Goal: Transaction & Acquisition: Purchase product/service

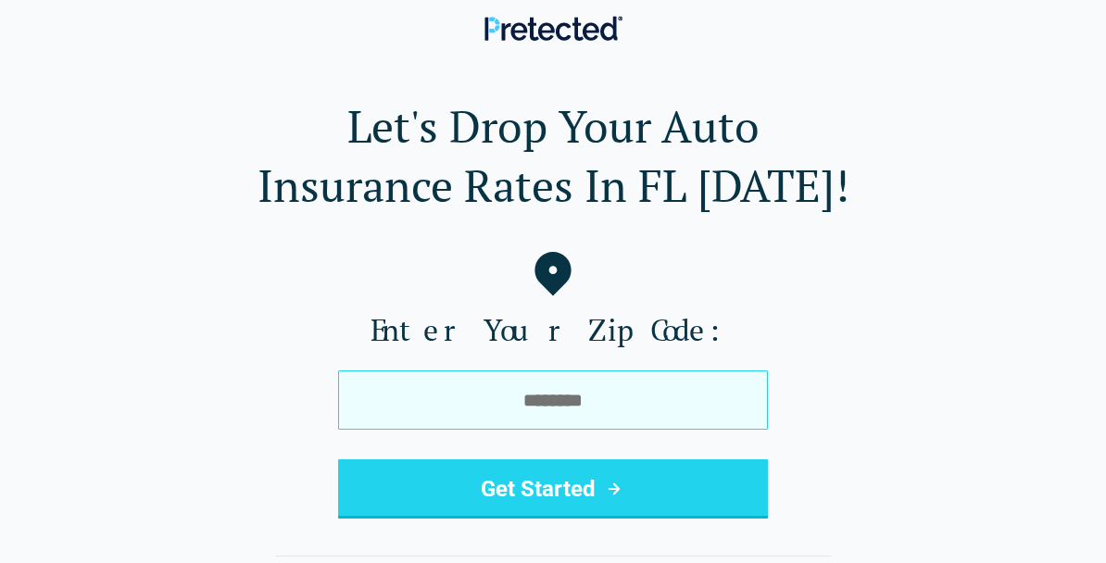
click at [720, 386] on input "tel" at bounding box center [553, 400] width 430 height 59
type input "*****"
click at [553, 489] on button "Get Started" at bounding box center [553, 489] width 430 height 59
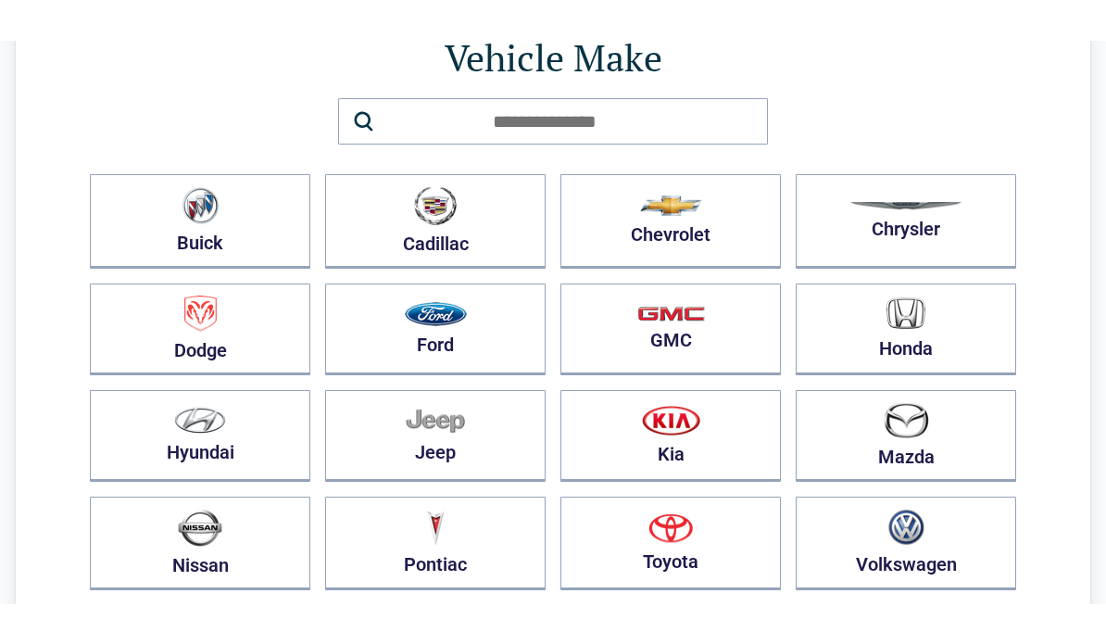
scroll to position [126, 0]
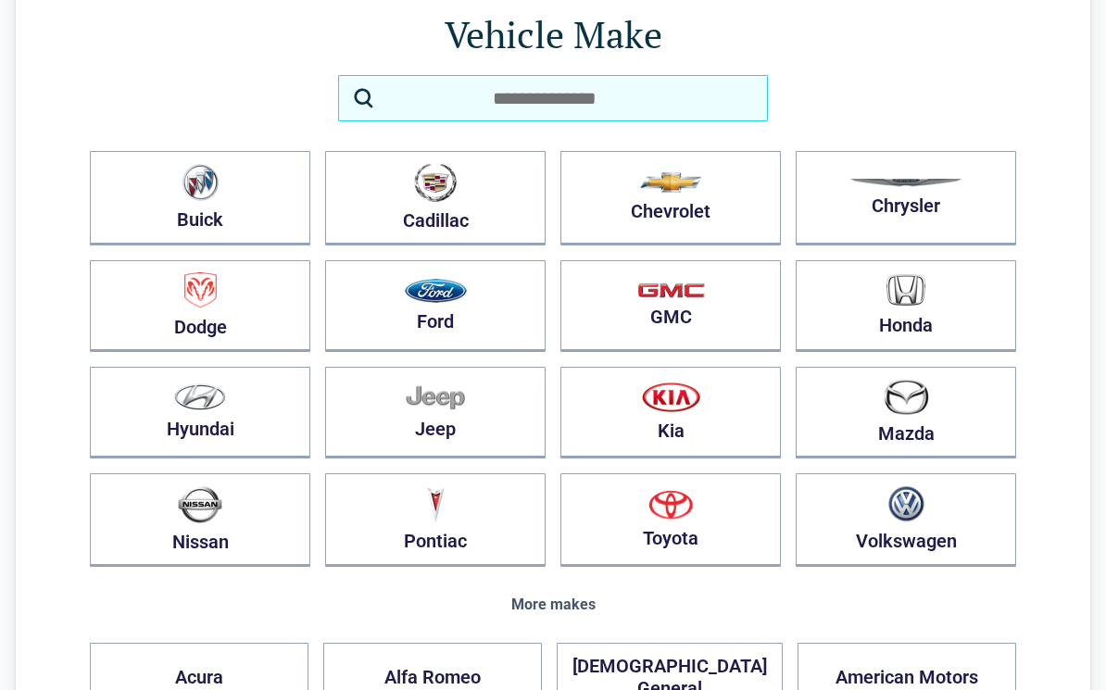
click at [710, 92] on input "search" at bounding box center [553, 98] width 430 height 46
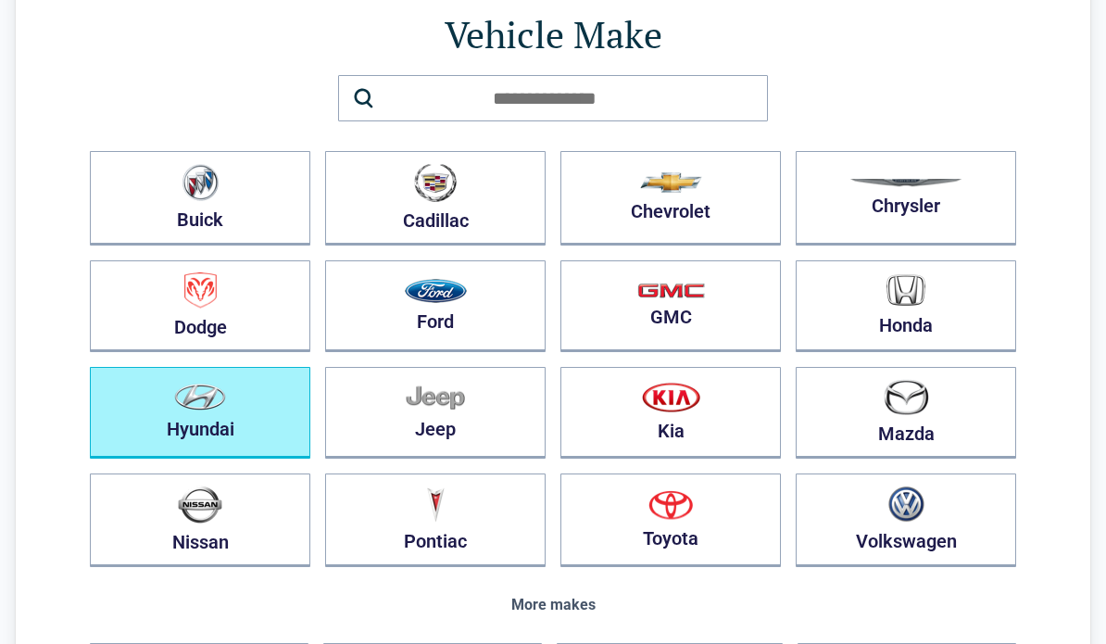
click at [185, 399] on img "button" at bounding box center [200, 397] width 52 height 27
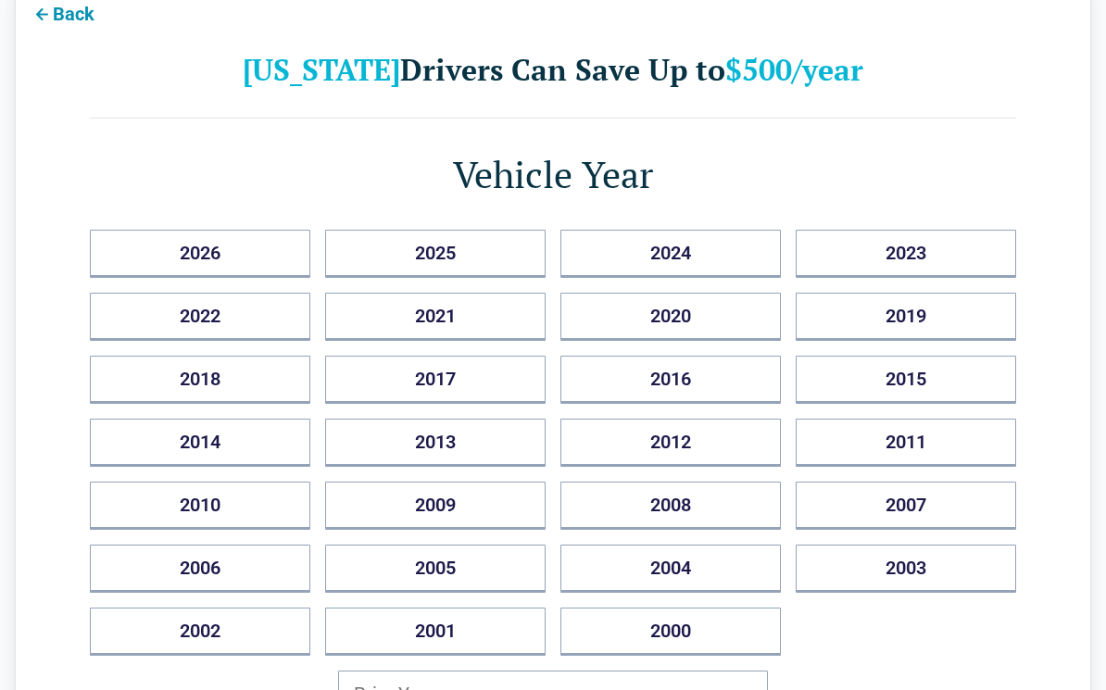
scroll to position [0, 0]
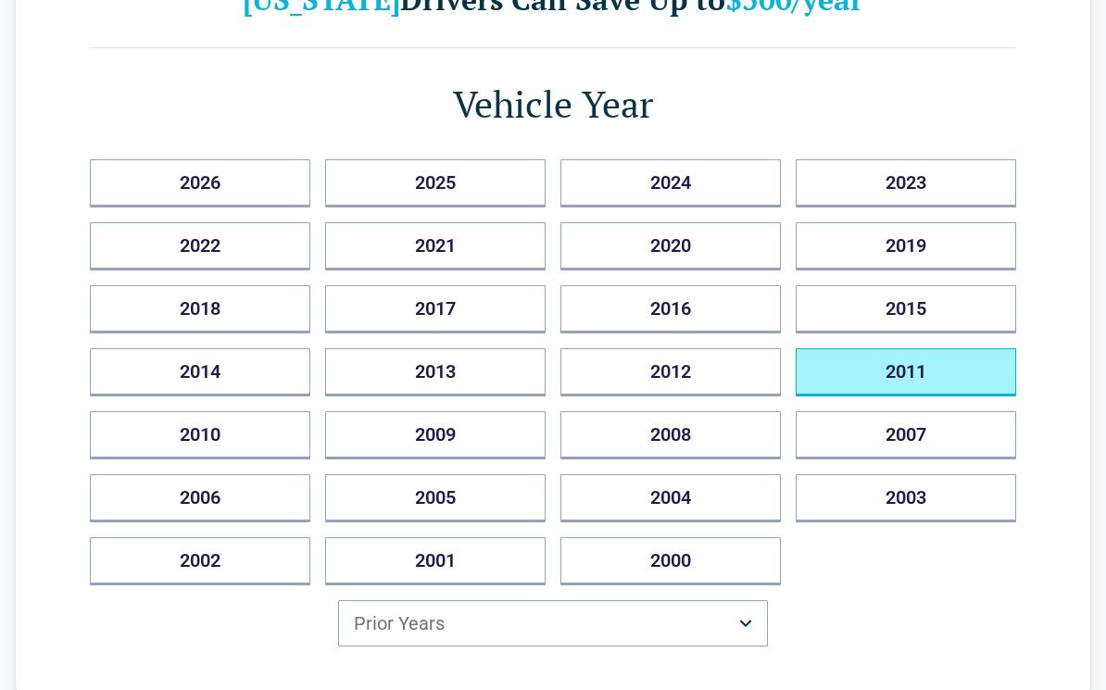
click at [934, 370] on button "2011" at bounding box center [906, 372] width 220 height 48
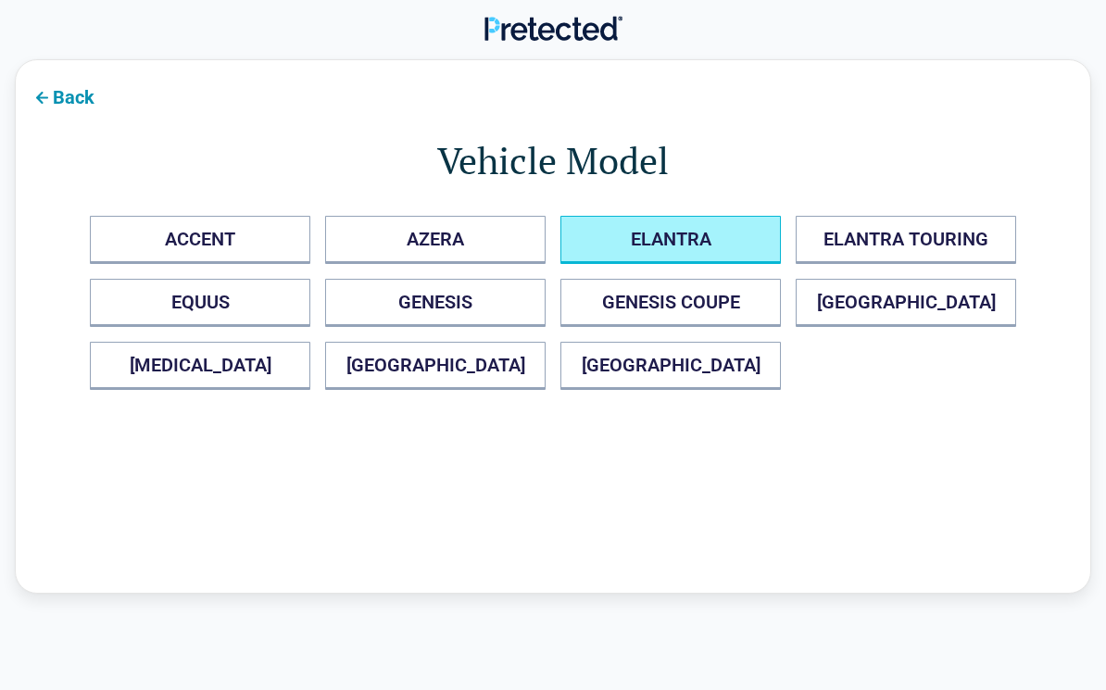
click at [698, 239] on button "ELANTRA" at bounding box center [670, 240] width 220 height 48
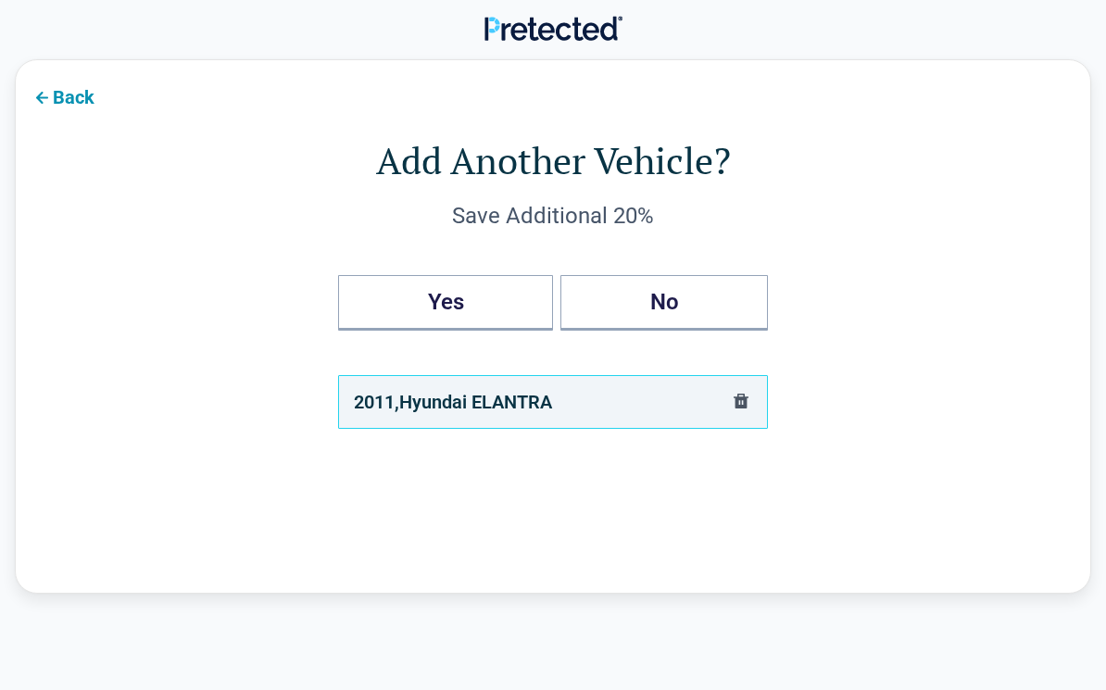
click at [710, 303] on button "No" at bounding box center [664, 303] width 208 height 56
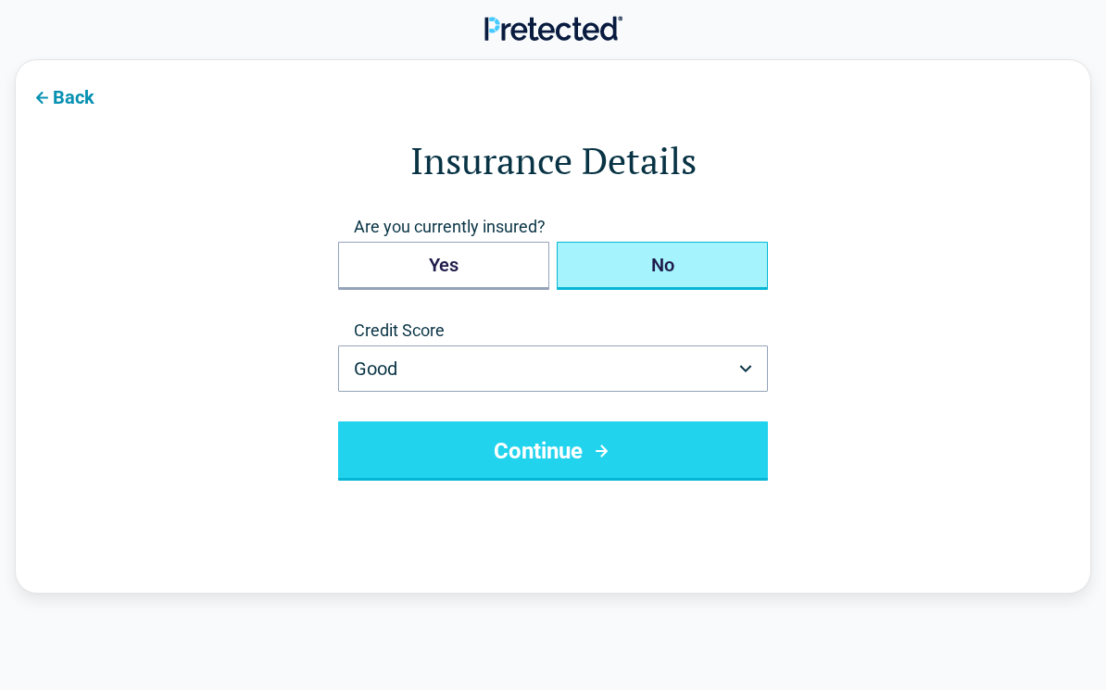
click at [705, 248] on button "No" at bounding box center [662, 266] width 211 height 48
click at [483, 258] on button "Yes" at bounding box center [443, 266] width 211 height 48
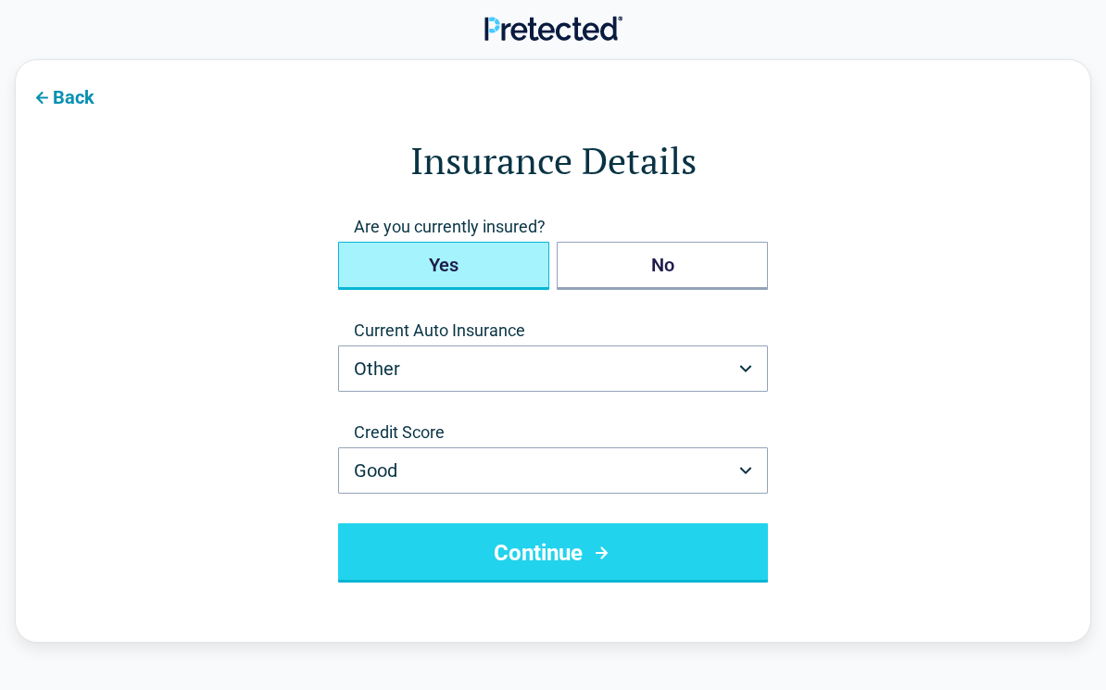
click at [623, 561] on button "Continue" at bounding box center [553, 552] width 430 height 59
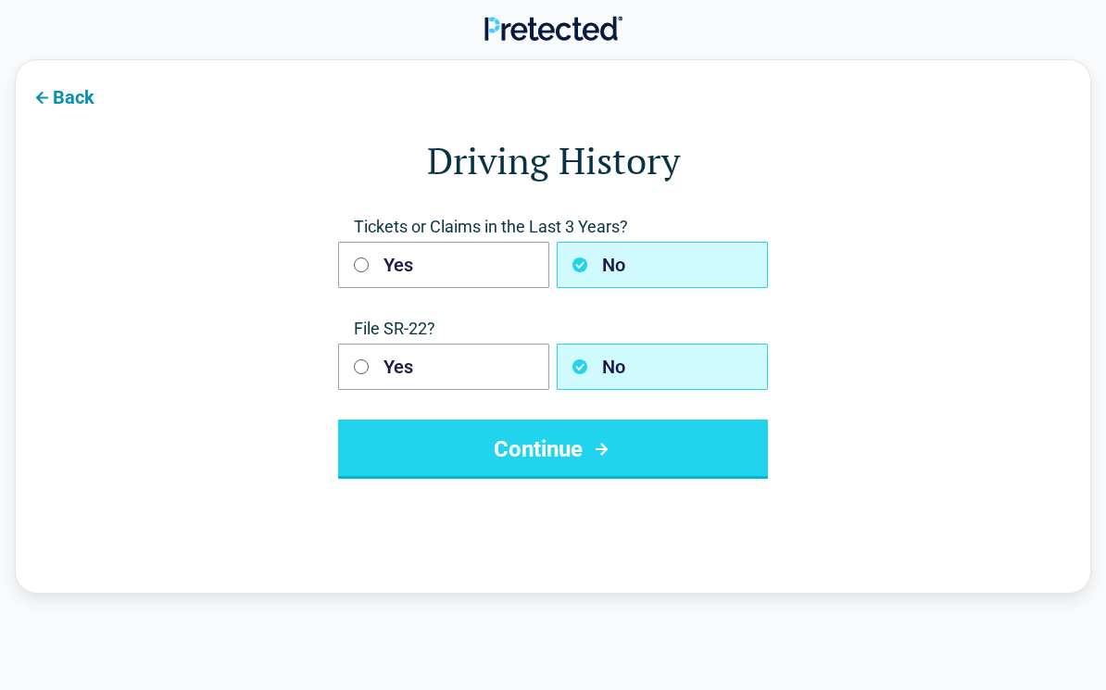
click at [545, 460] on button "Continue" at bounding box center [553, 449] width 430 height 59
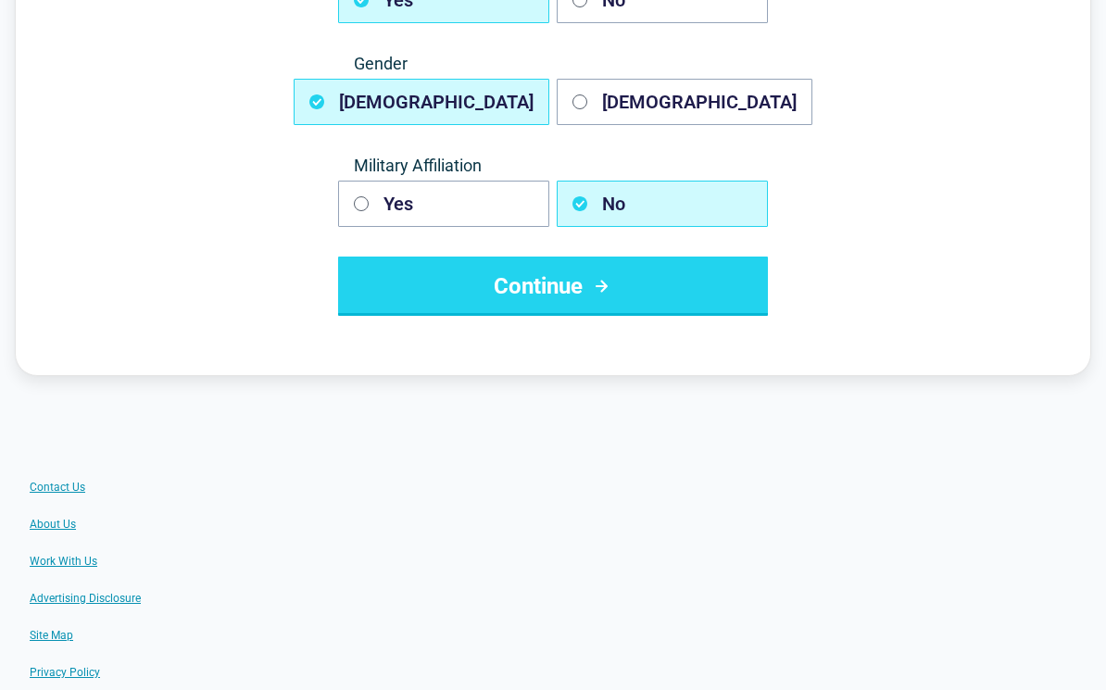
scroll to position [359, 0]
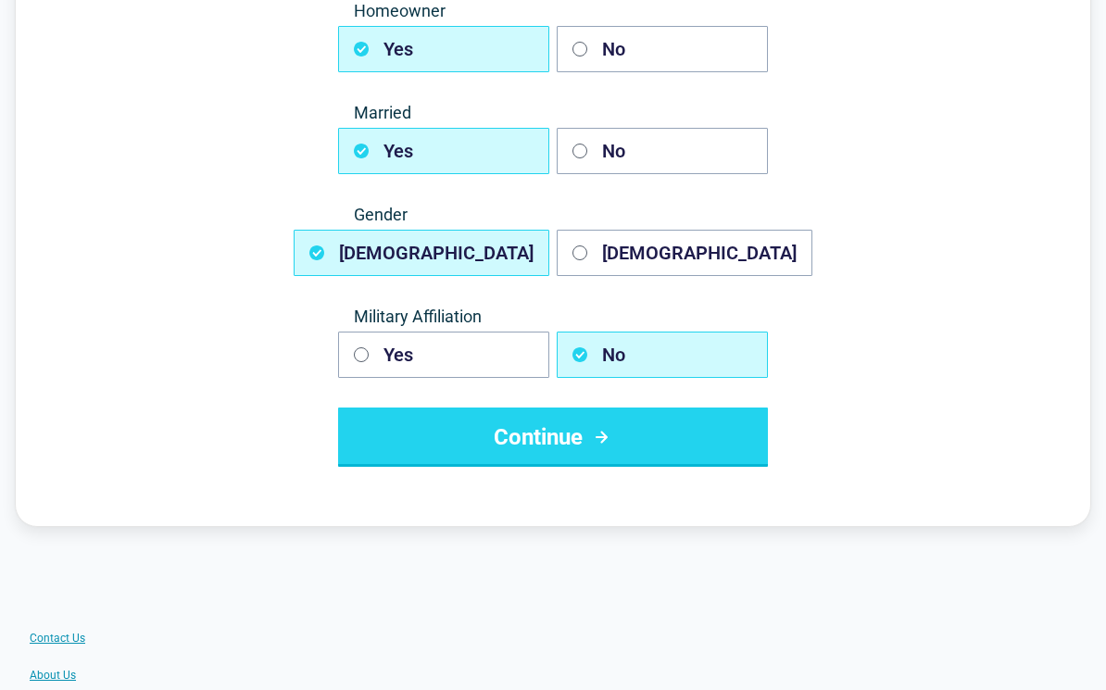
click at [619, 446] on button "Continue" at bounding box center [553, 437] width 430 height 59
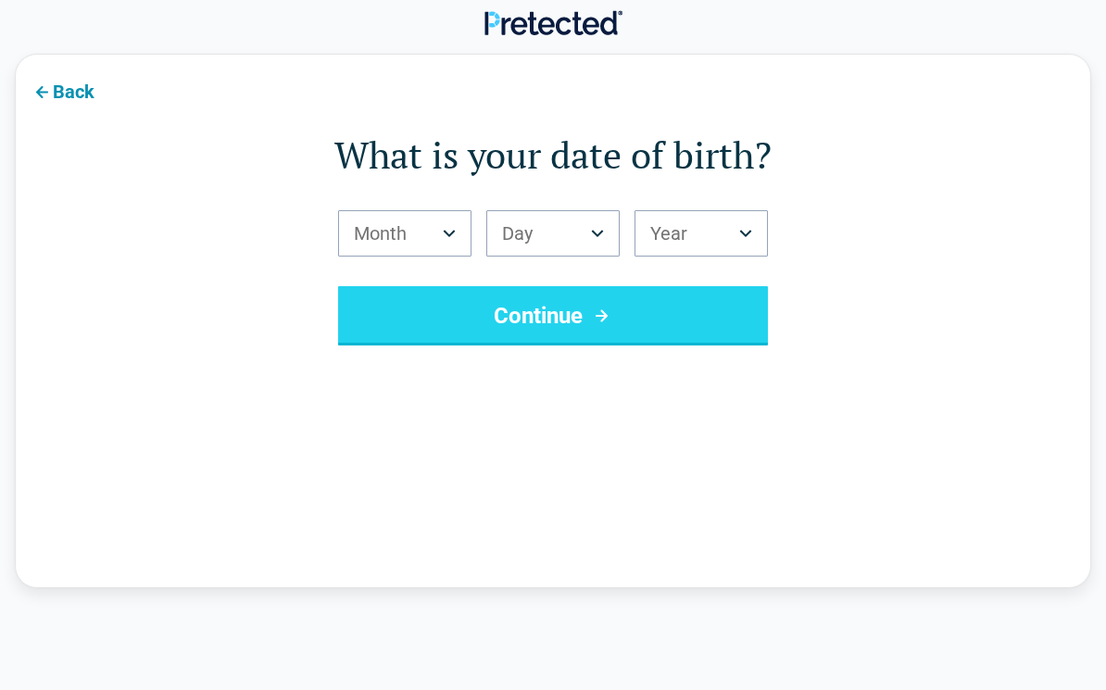
scroll to position [0, 0]
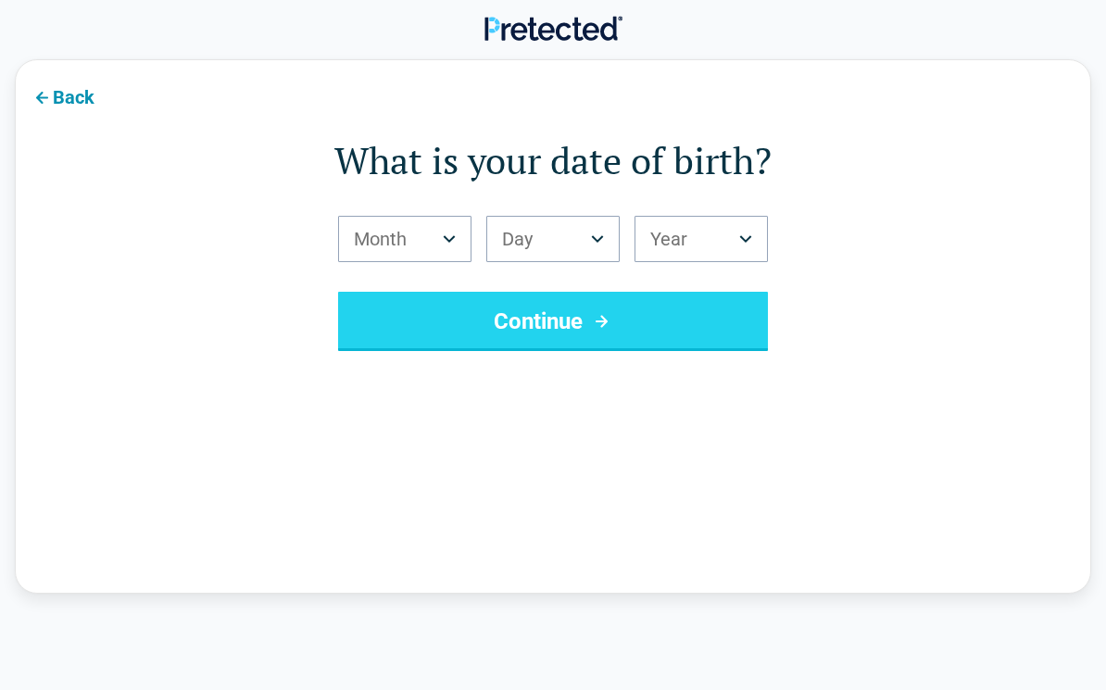
click at [471, 222] on button "Month" at bounding box center [404, 239] width 133 height 46
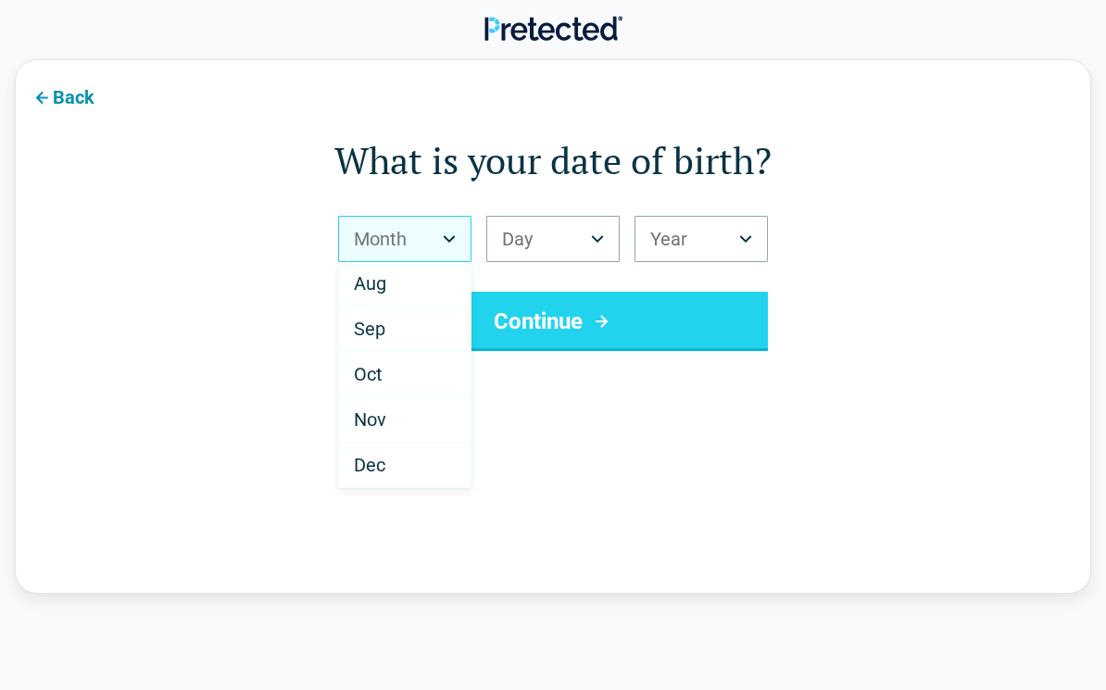
scroll to position [323, 0]
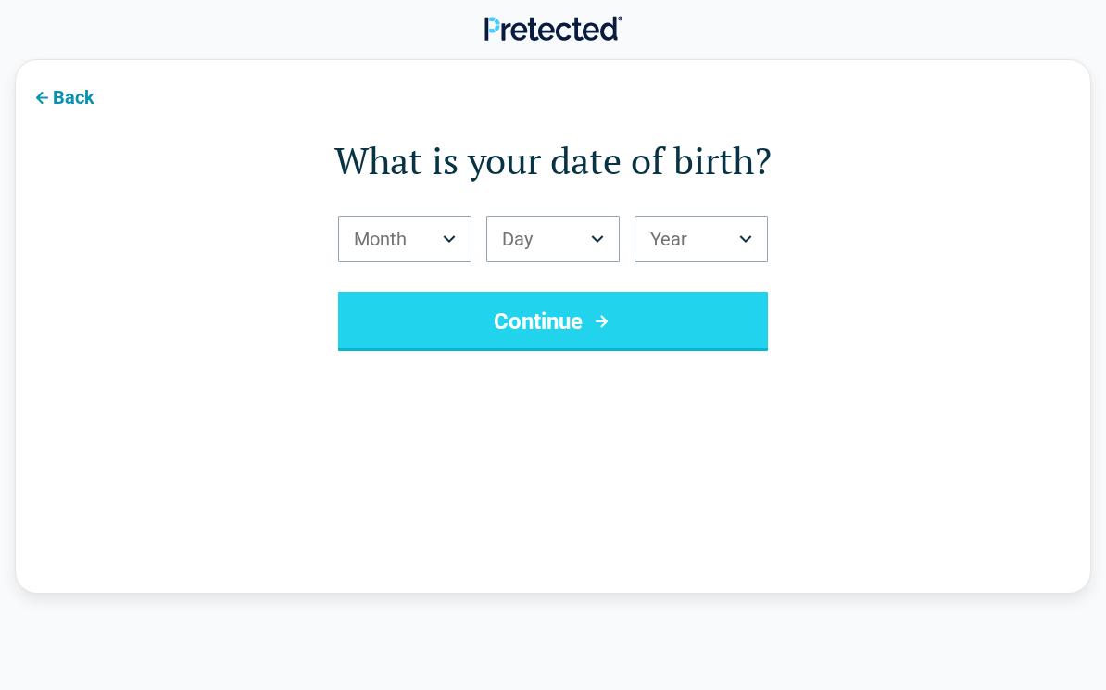
click at [598, 238] on icon "Birth Day" at bounding box center [597, 238] width 13 height 7
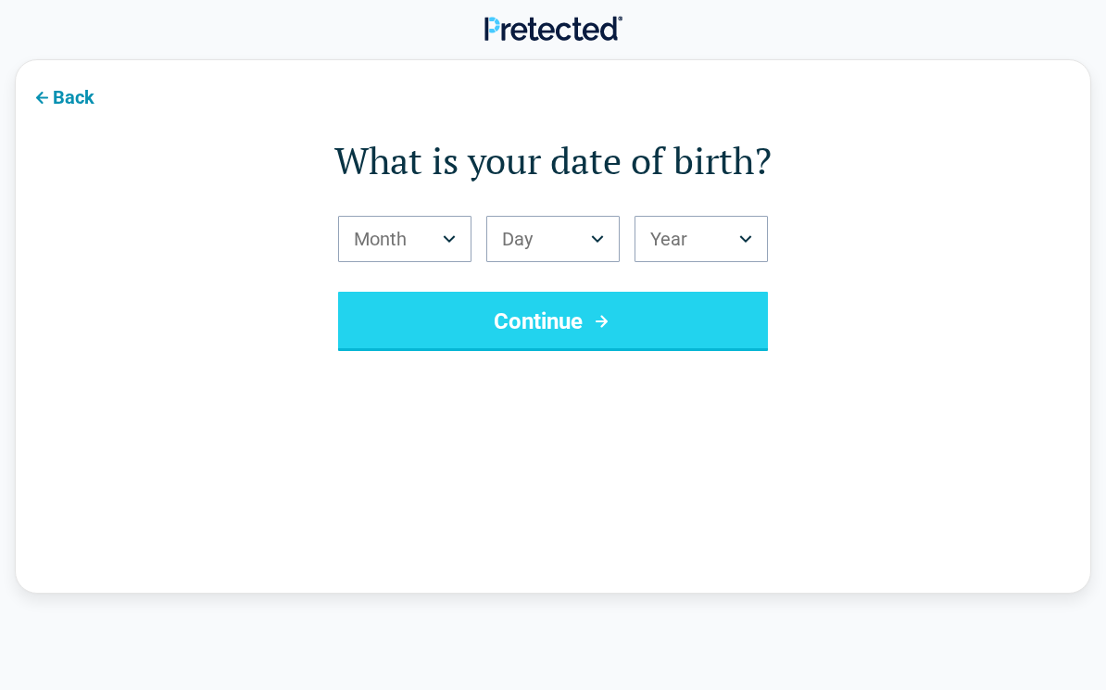
click at [439, 249] on button "Month" at bounding box center [404, 239] width 133 height 46
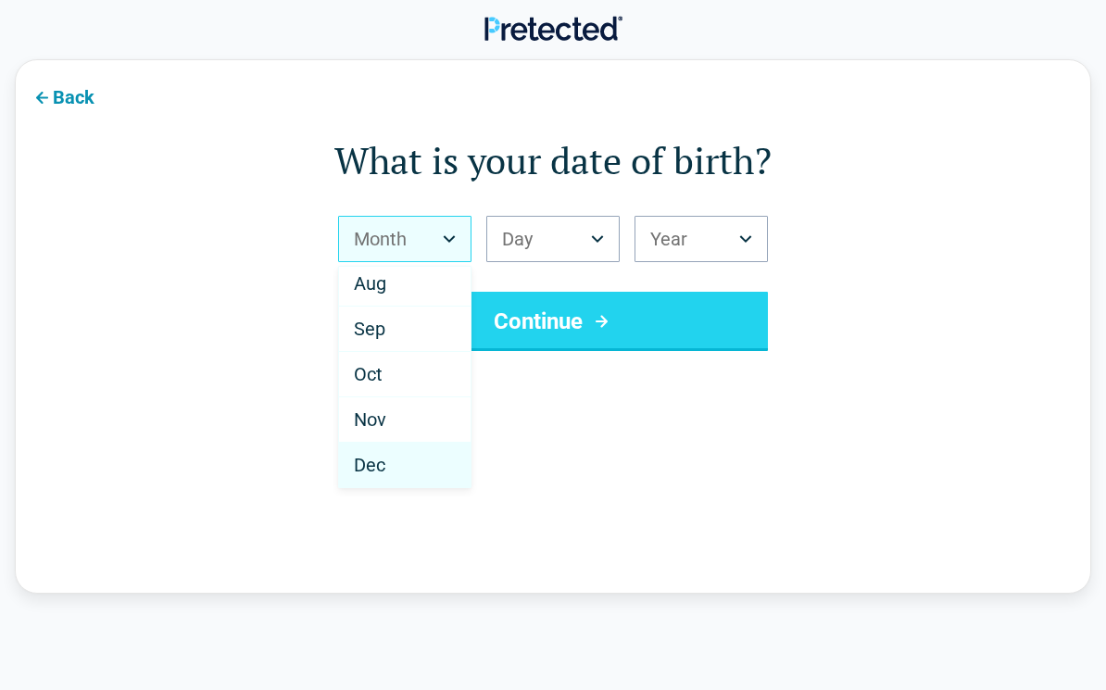
click at [382, 466] on span "Dec" at bounding box center [369, 465] width 31 height 22
select select "**"
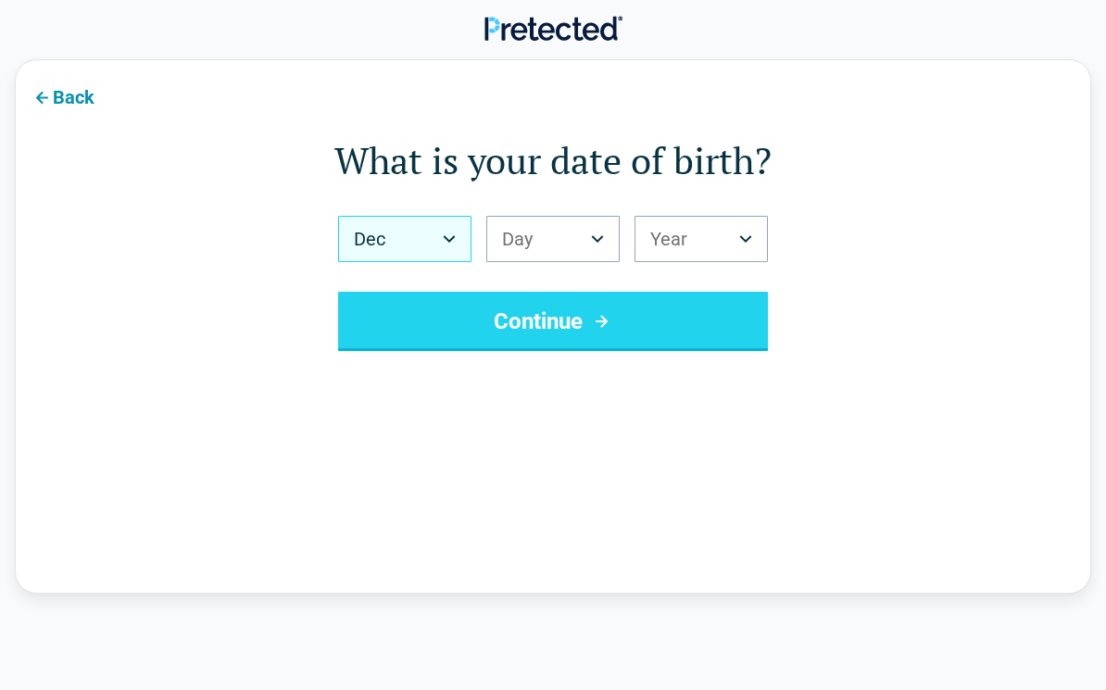
click at [599, 232] on button "Day" at bounding box center [552, 239] width 133 height 46
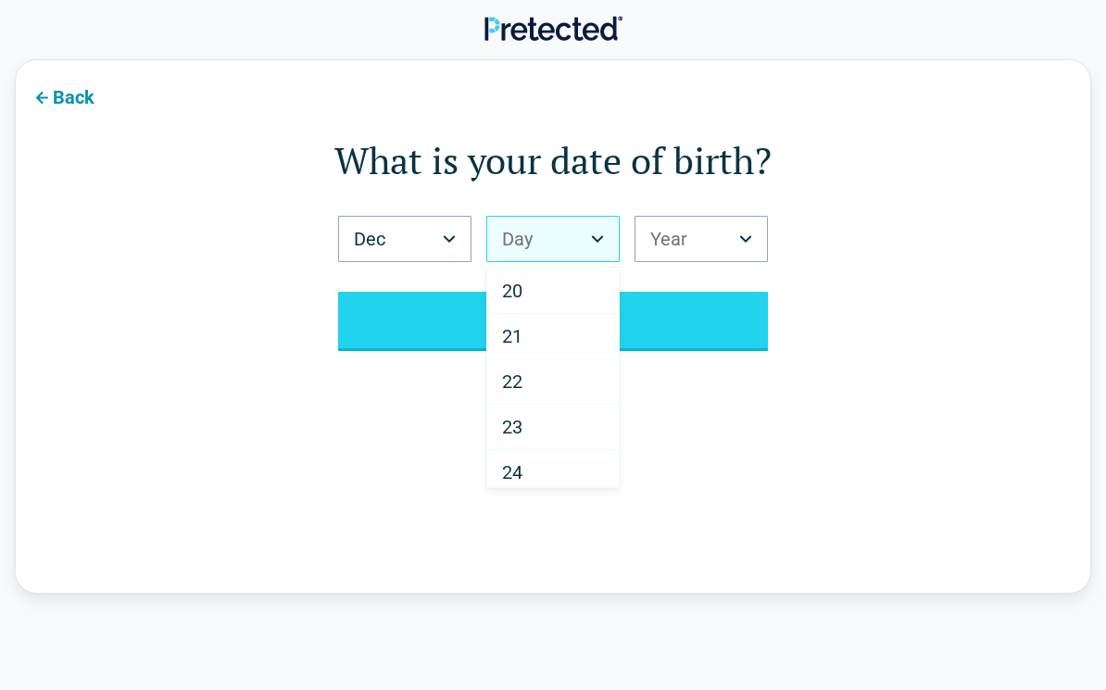
scroll to position [862, 0]
click at [517, 433] on span "23" at bounding box center [512, 426] width 20 height 22
select select "**"
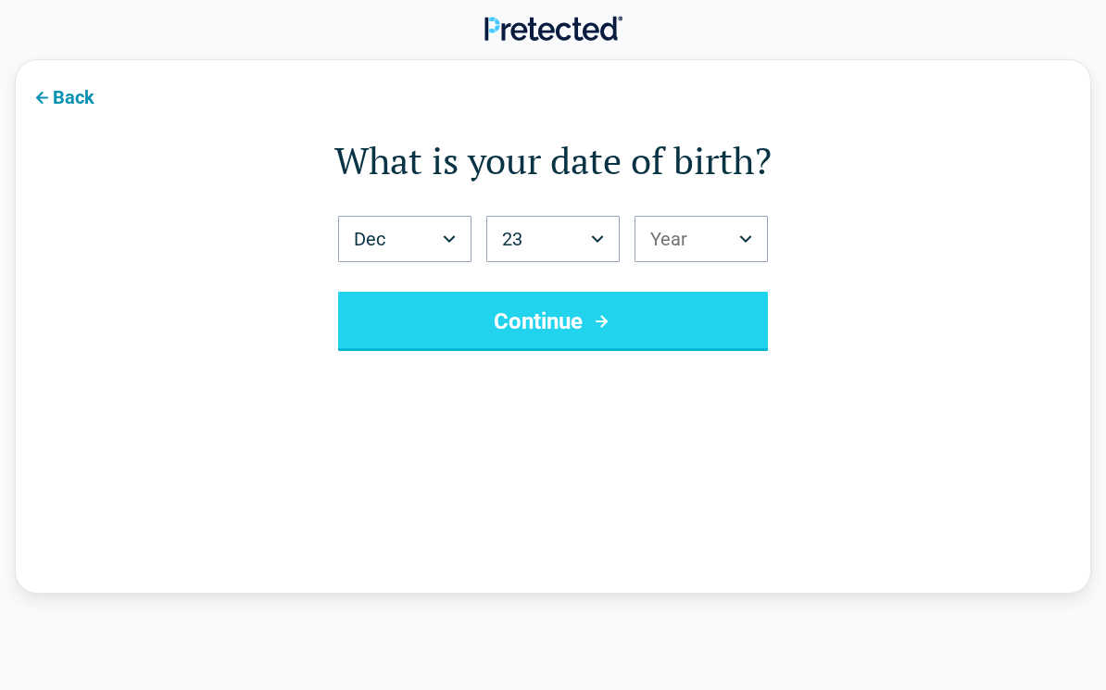
click at [718, 238] on button "Year" at bounding box center [701, 239] width 133 height 46
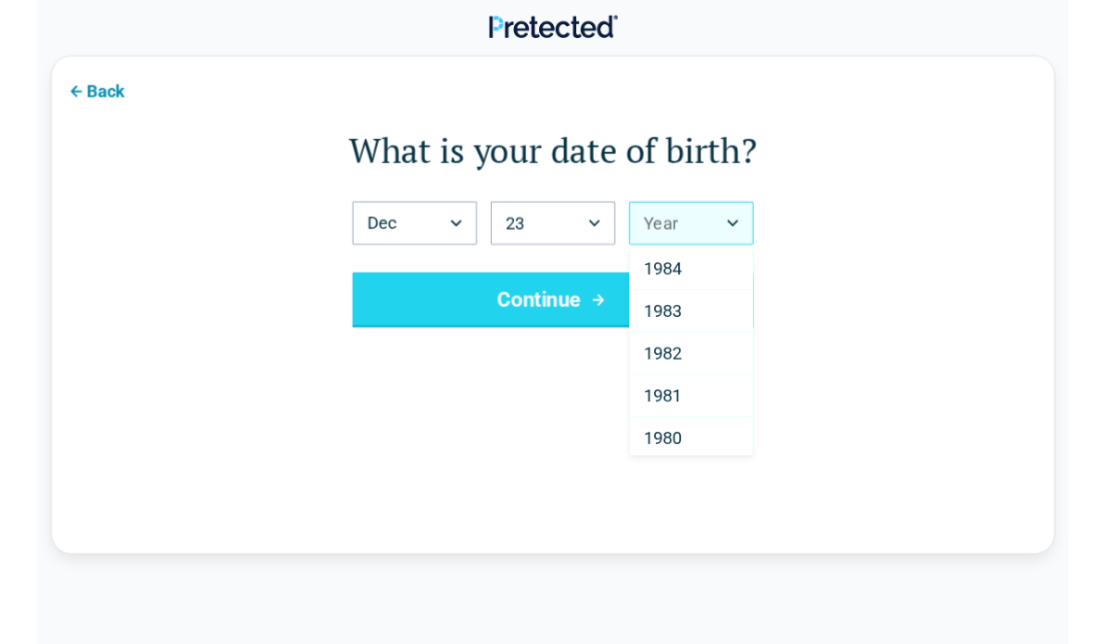
scroll to position [1046, 0]
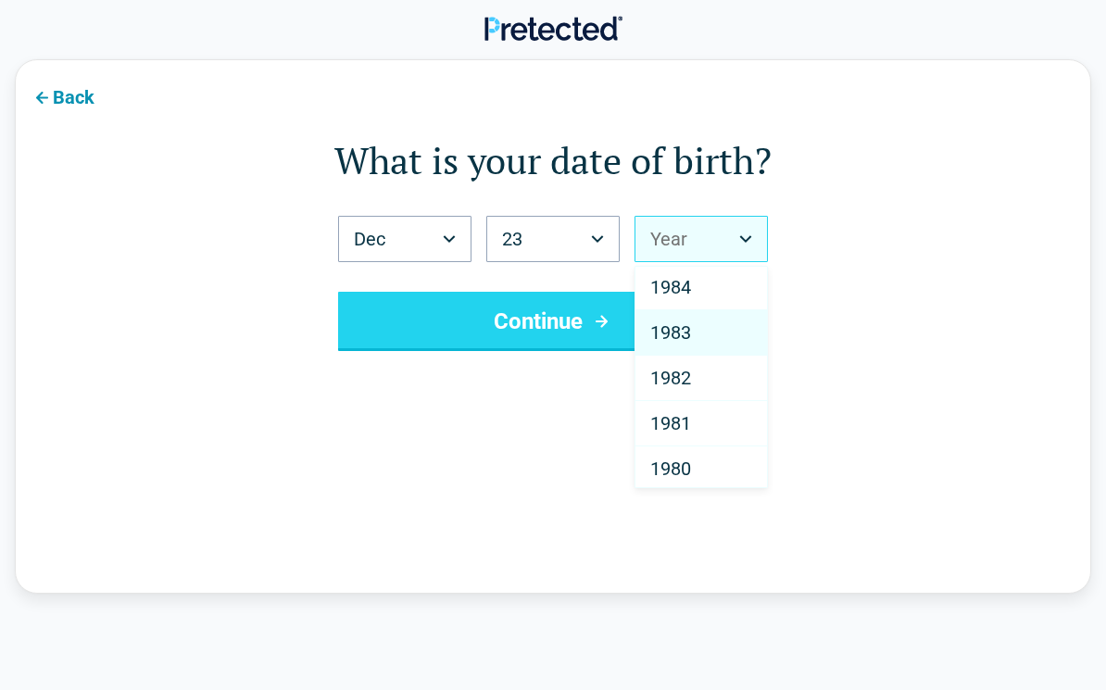
click at [707, 324] on div "1983" at bounding box center [702, 332] width 132 height 45
select select "****"
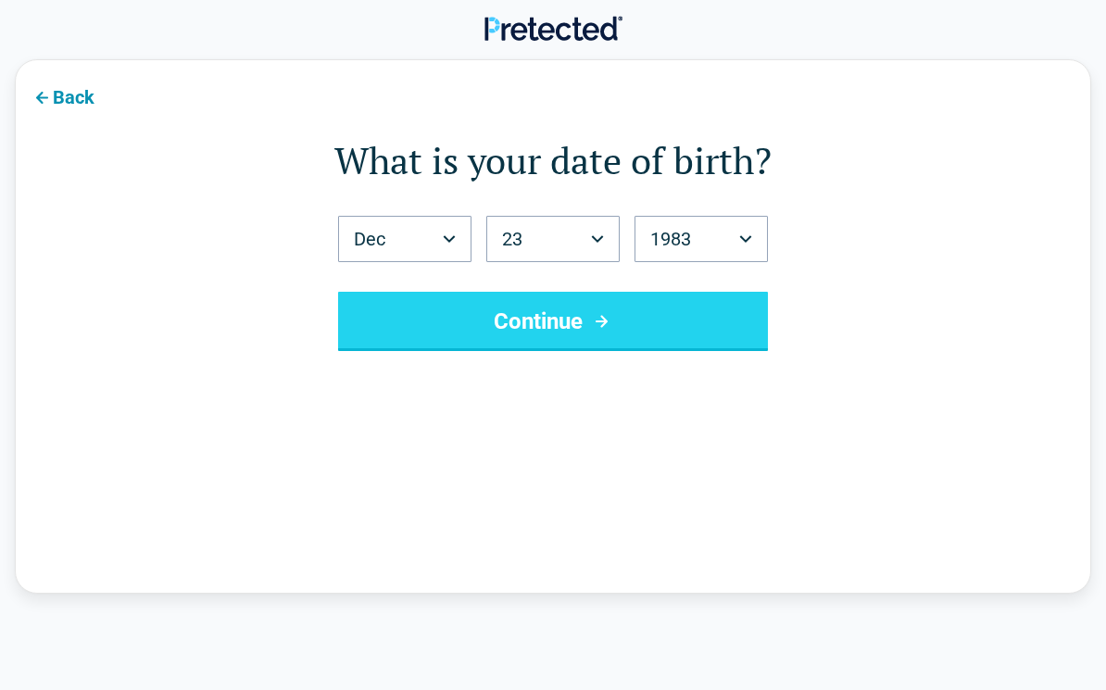
click at [612, 315] on icon "submit" at bounding box center [601, 321] width 23 height 22
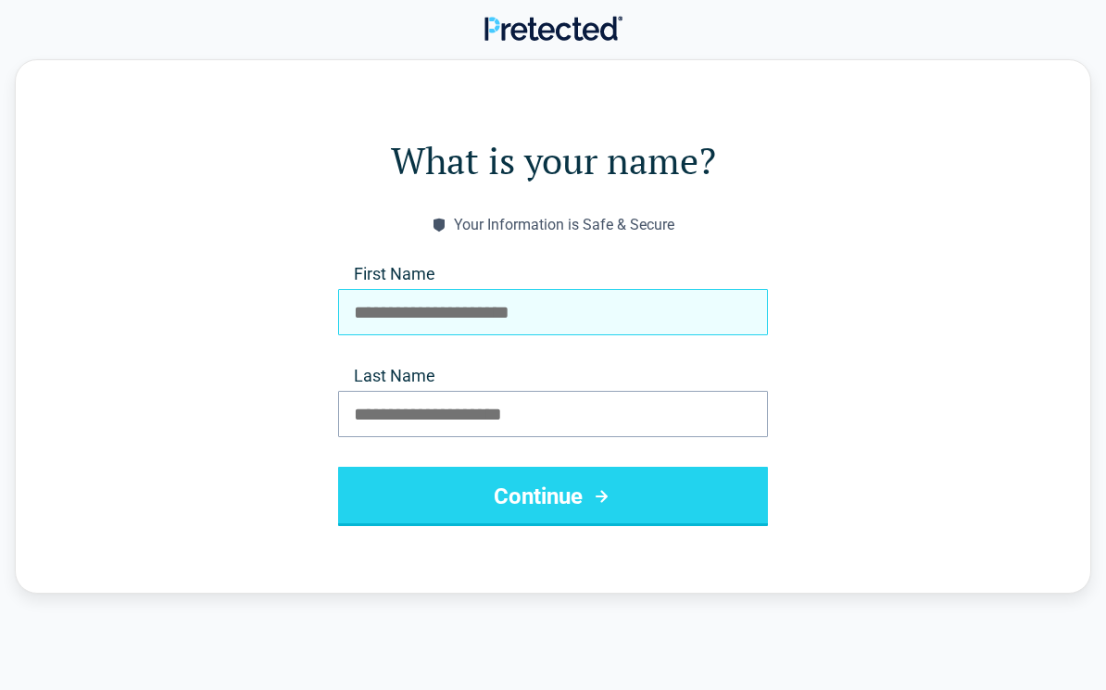
click at [507, 307] on input "First Name" at bounding box center [553, 312] width 430 height 46
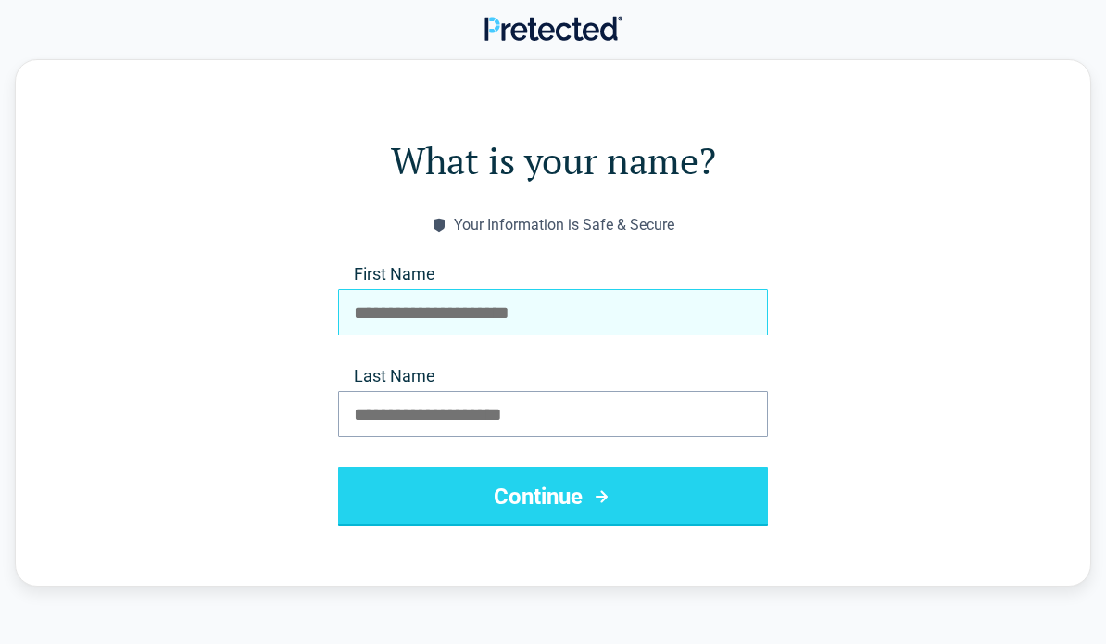
click at [629, 308] on input "First Name" at bounding box center [553, 312] width 430 height 46
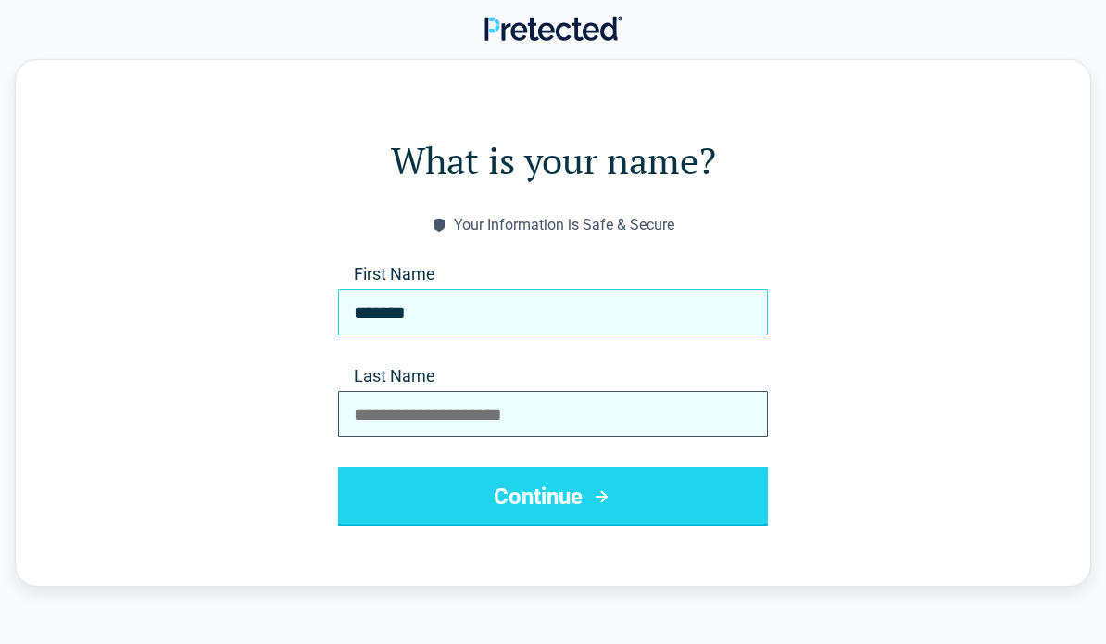
type input "*******"
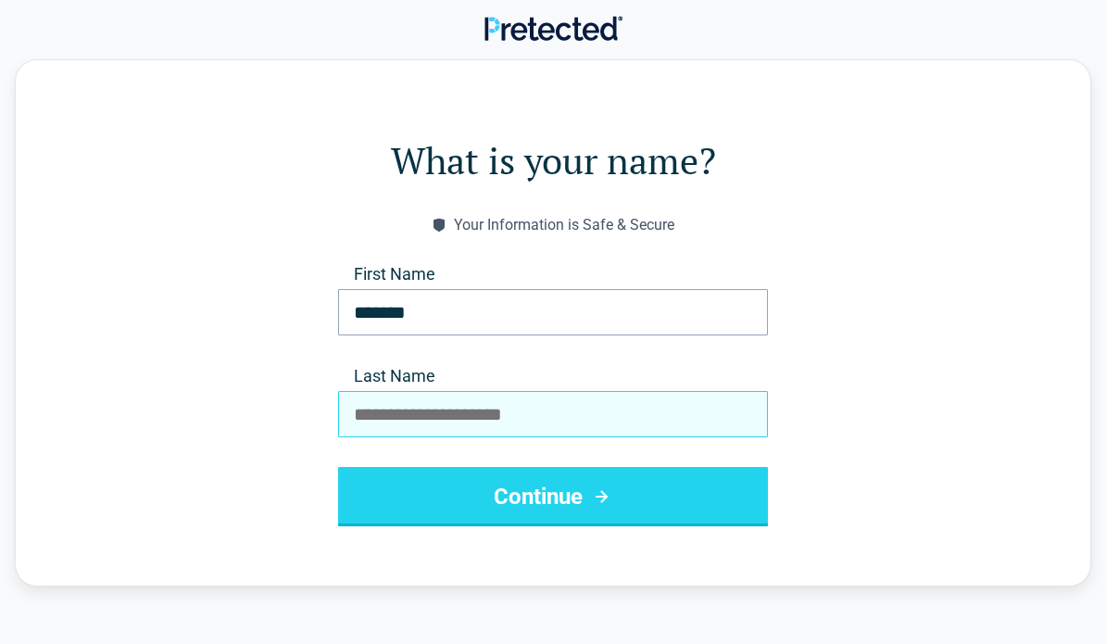
click at [392, 413] on input "Last Name" at bounding box center [553, 414] width 430 height 46
type input "**********"
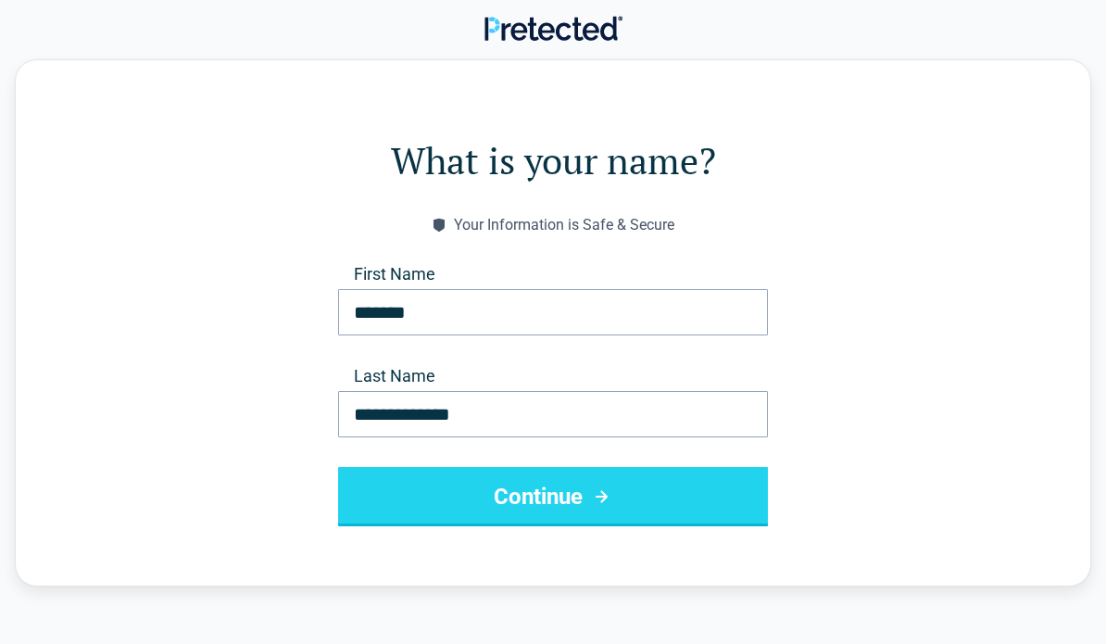
click at [718, 505] on button "Continue" at bounding box center [553, 496] width 430 height 59
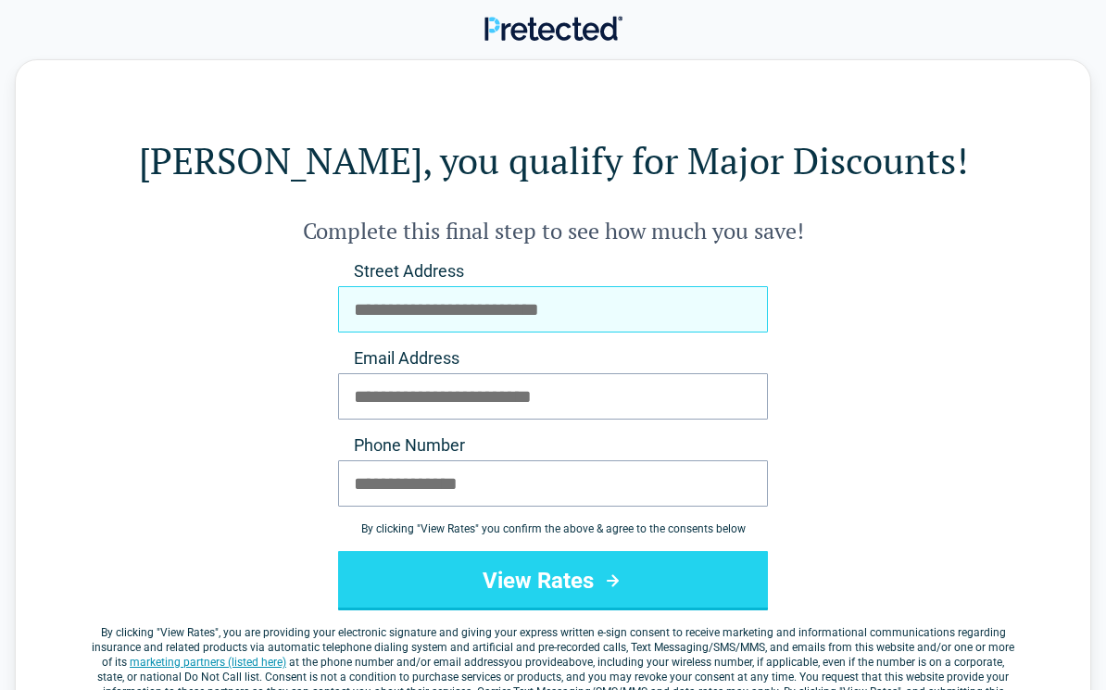
click at [659, 299] on input "Street Address" at bounding box center [553, 309] width 430 height 46
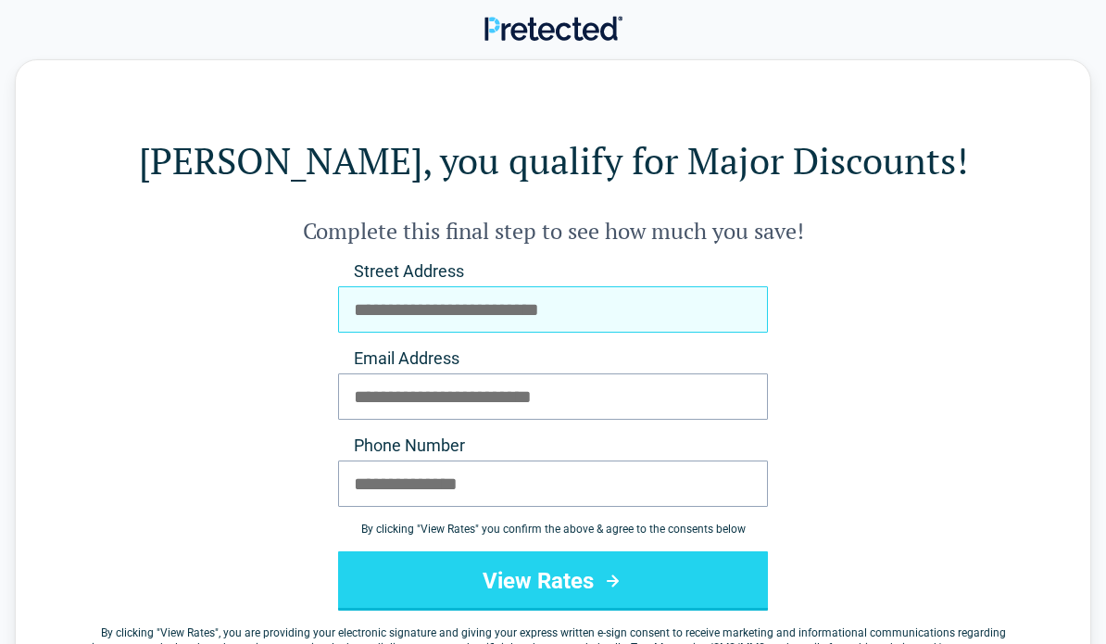
type input "*"
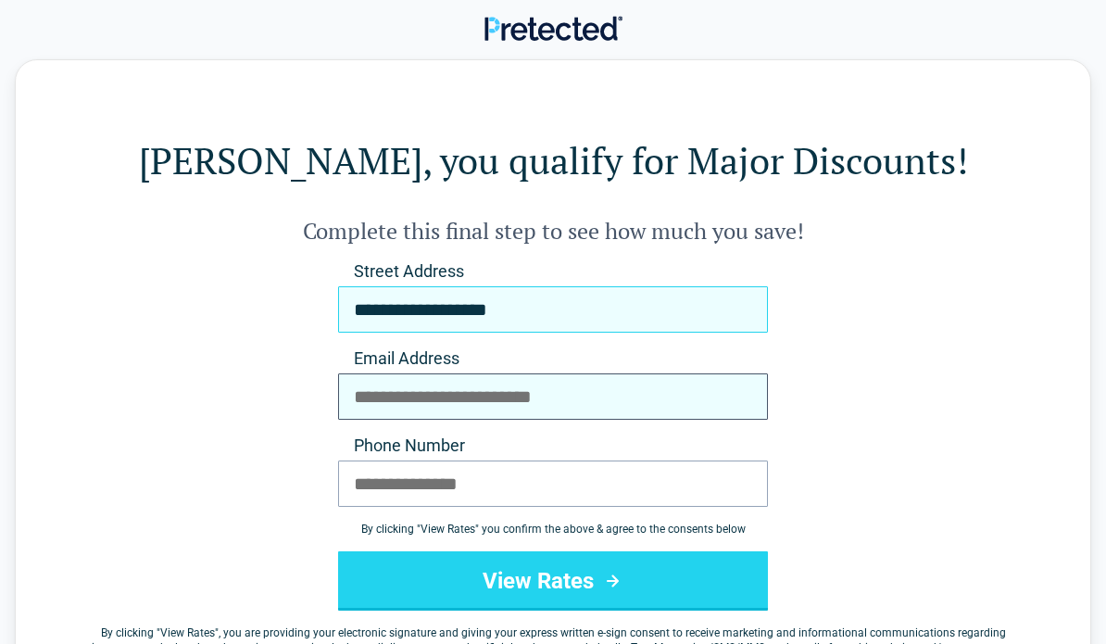
type input "**********"
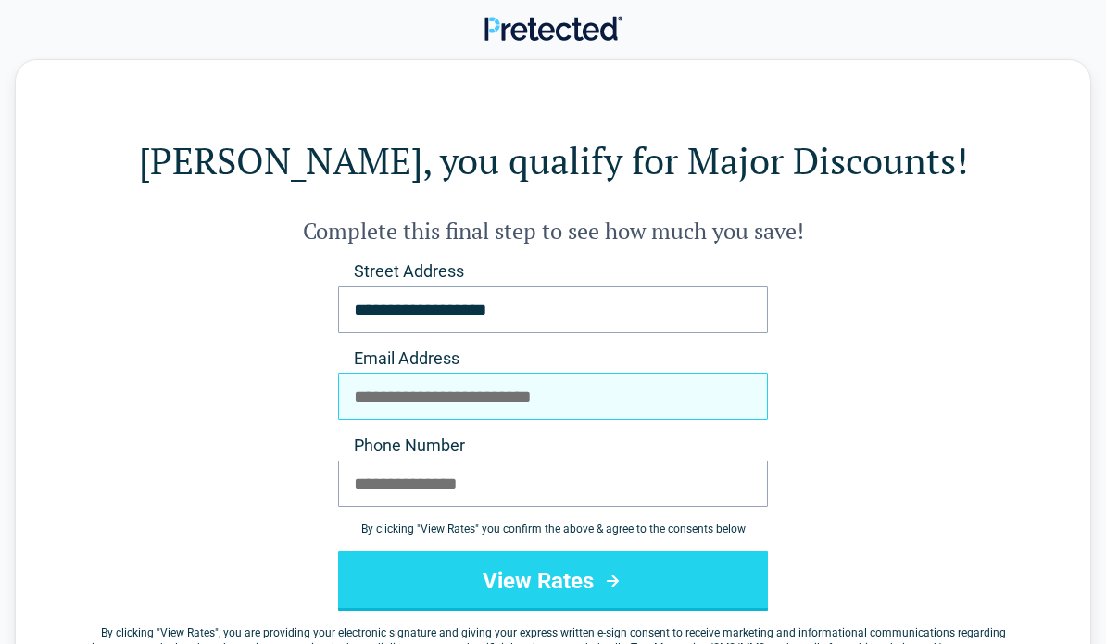
click at [373, 407] on input "Email Address" at bounding box center [553, 396] width 430 height 46
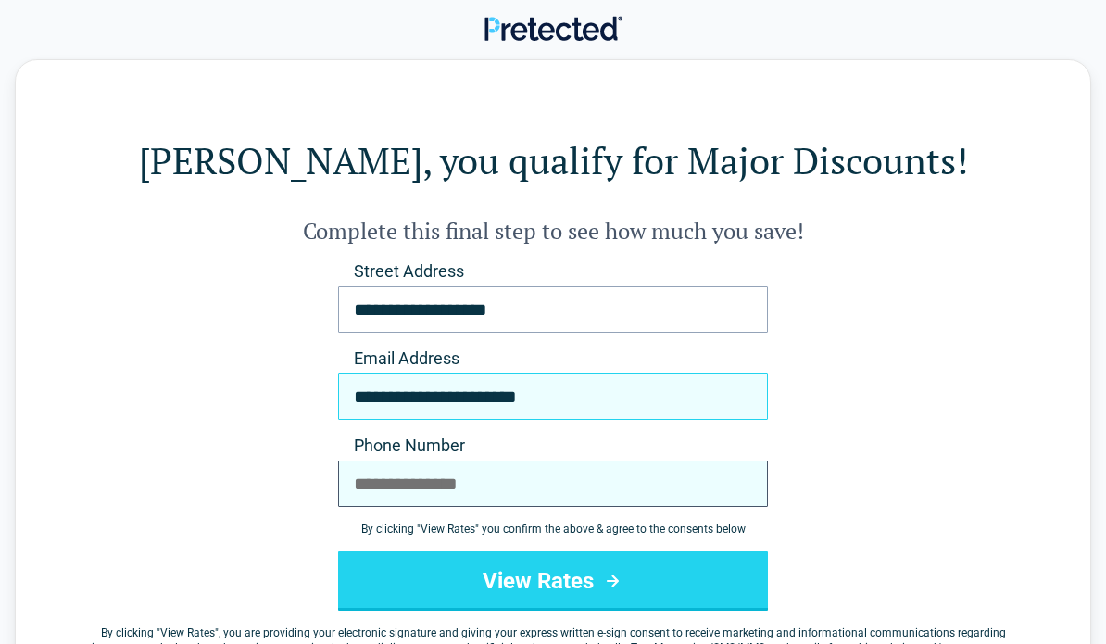
type input "**********"
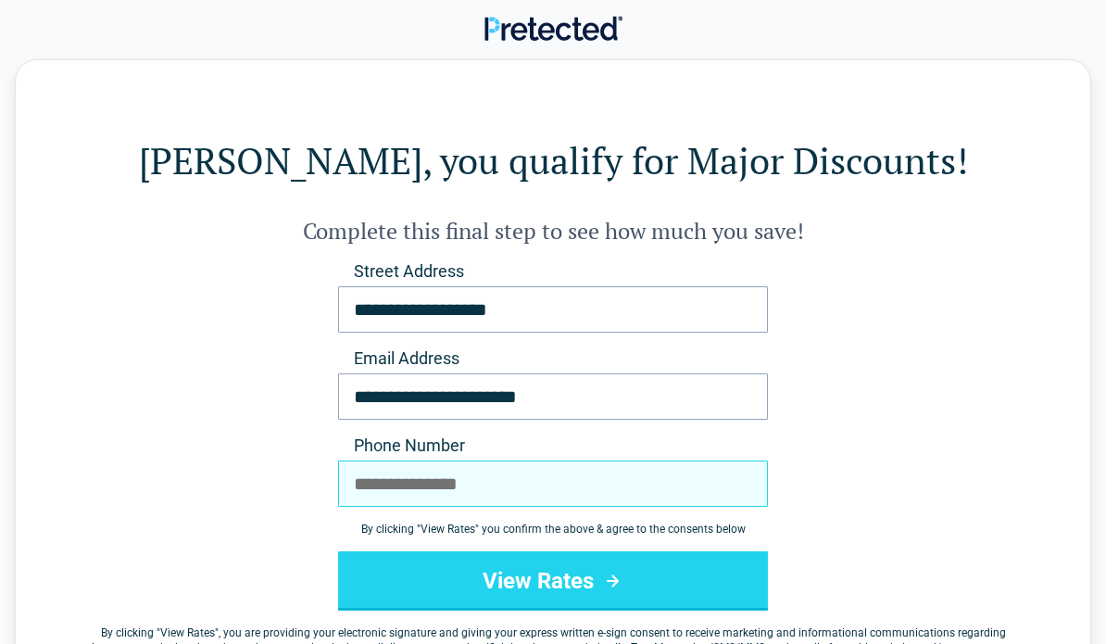
click at [380, 471] on input "Phone Number" at bounding box center [553, 483] width 430 height 46
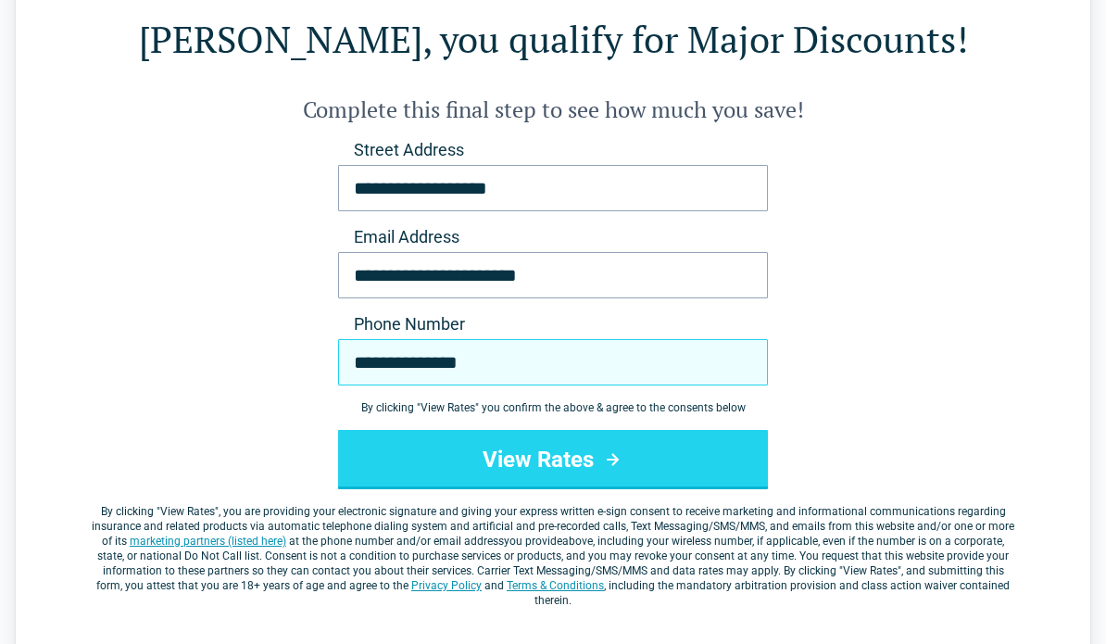
type input "**********"
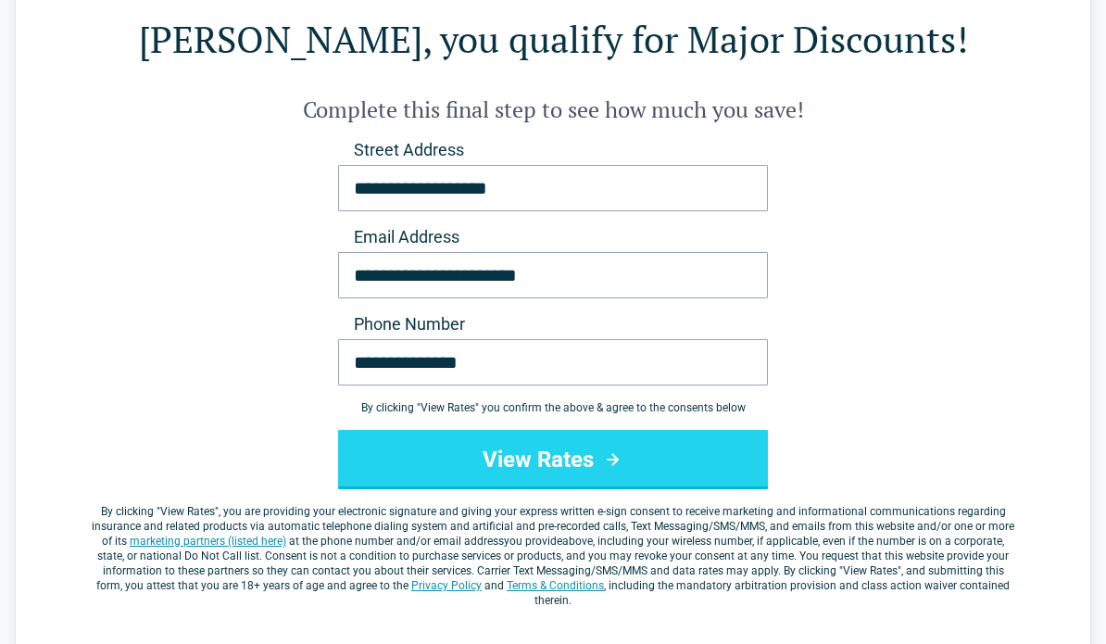
click at [716, 477] on button "View Rates" at bounding box center [553, 459] width 430 height 59
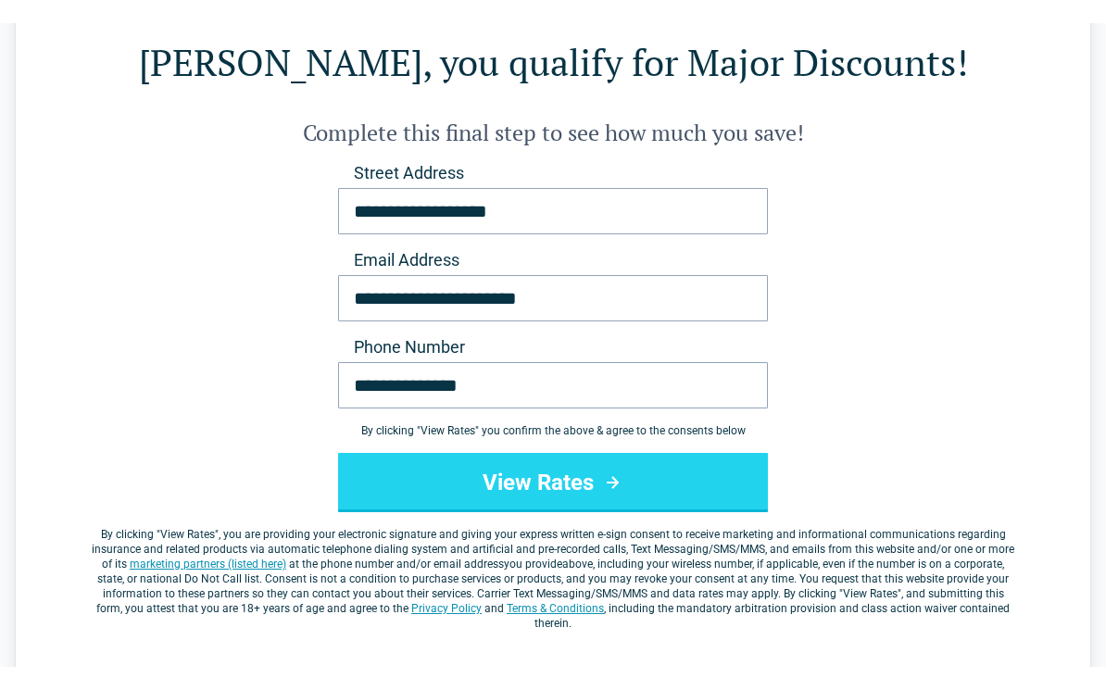
scroll to position [120, 0]
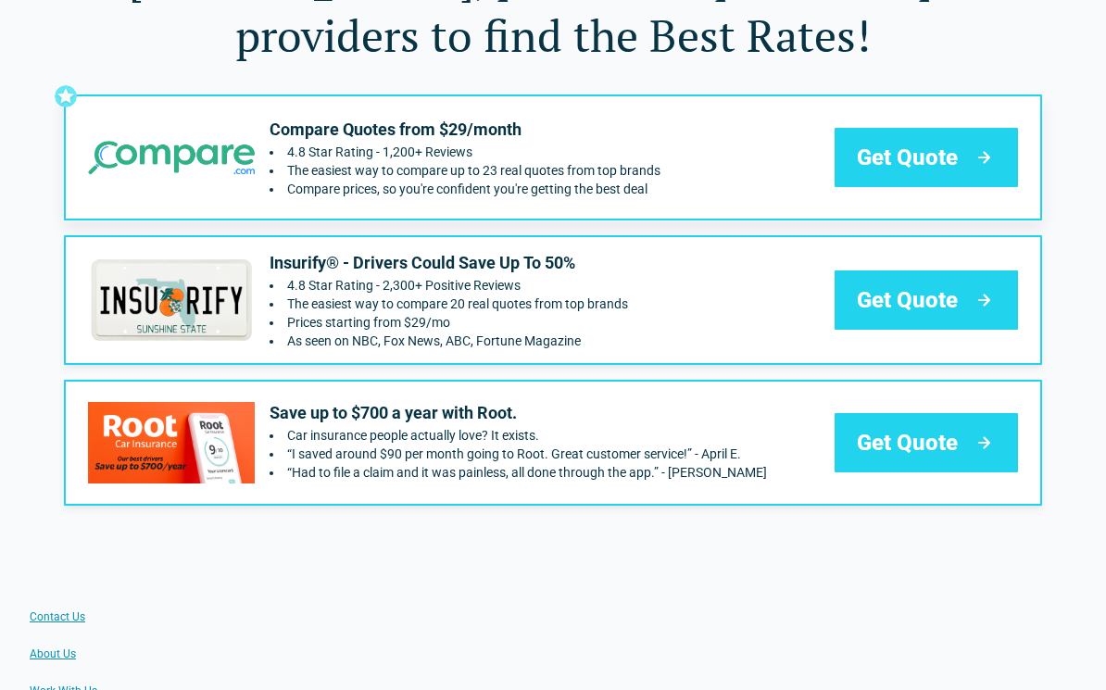
scroll to position [145, 0]
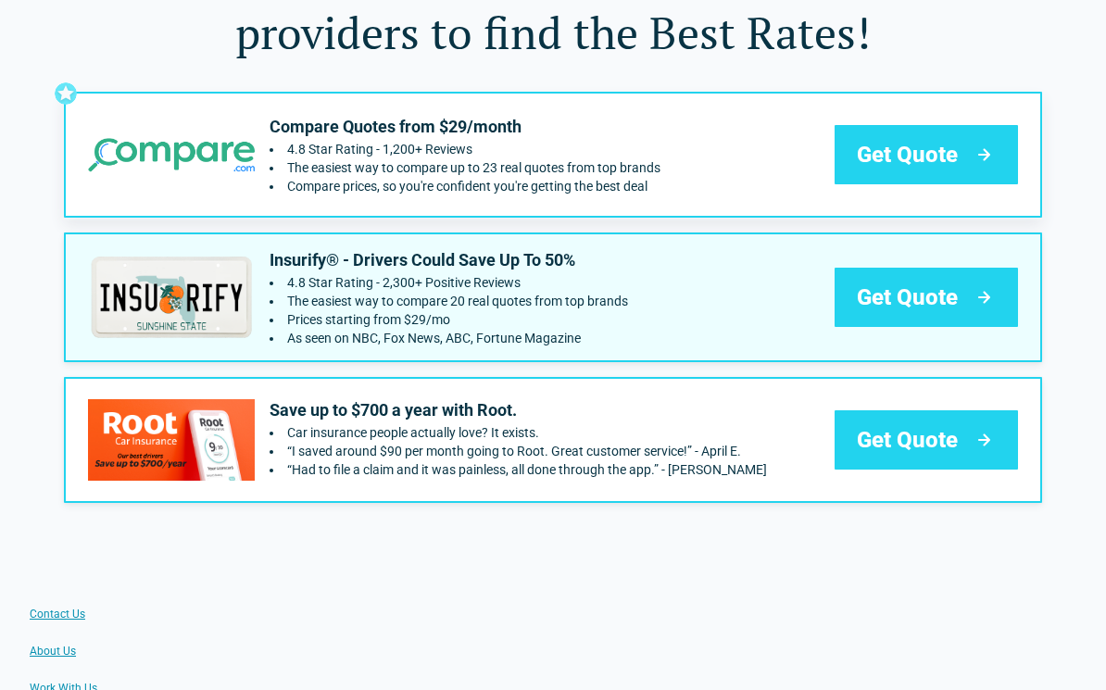
click at [963, 304] on div "Get Quote" at bounding box center [926, 297] width 183 height 59
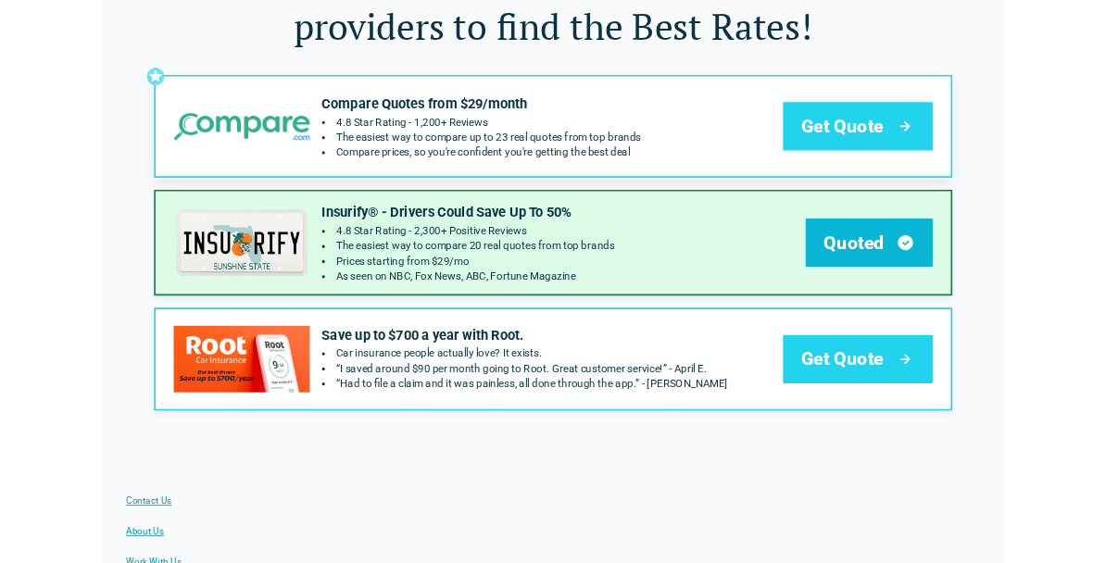
scroll to position [197, 0]
